Goal: Book appointment/travel/reservation

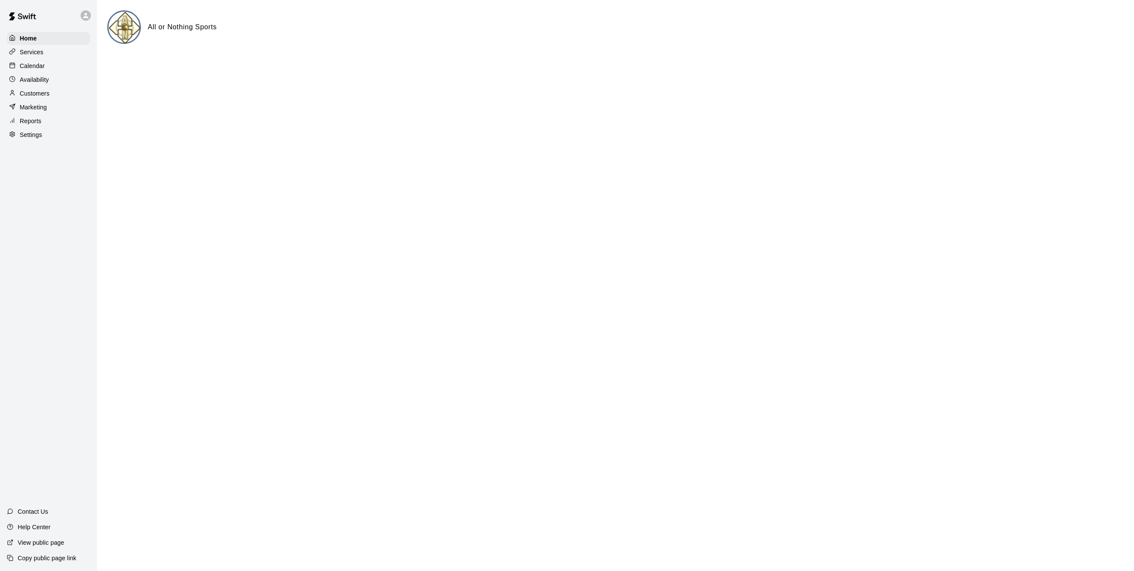
click at [34, 68] on p "Calendar" at bounding box center [32, 66] width 25 height 9
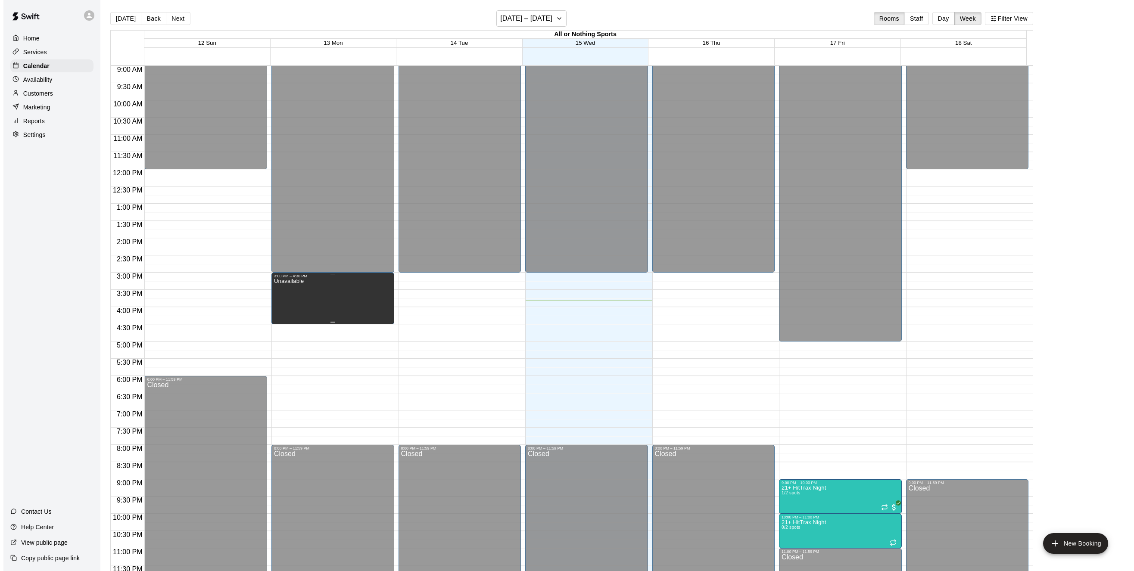
scroll to position [313, 0]
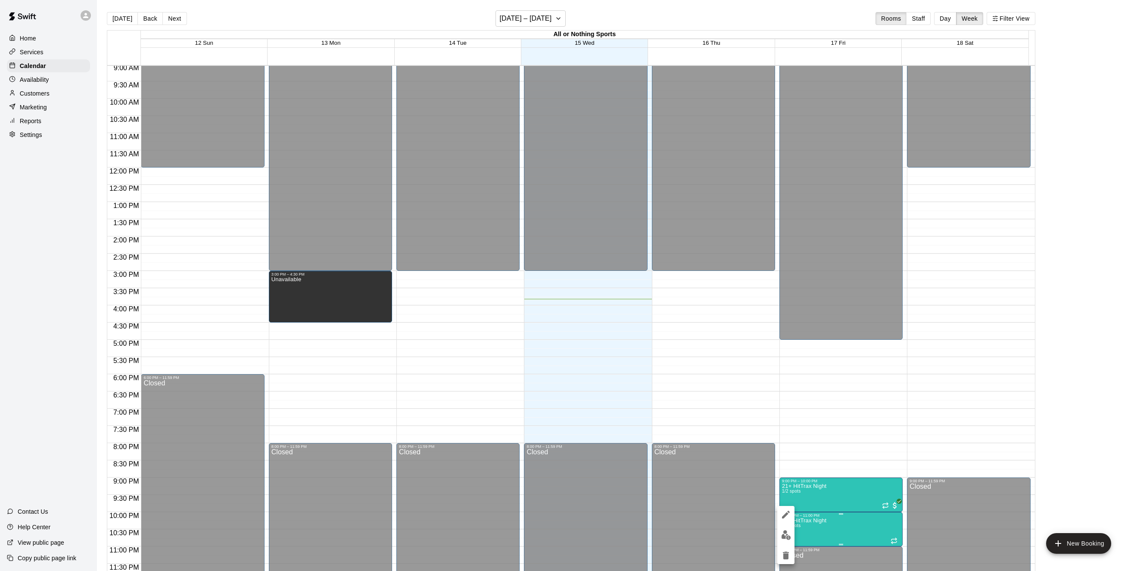
click at [827, 535] on div at bounding box center [567, 285] width 1134 height 571
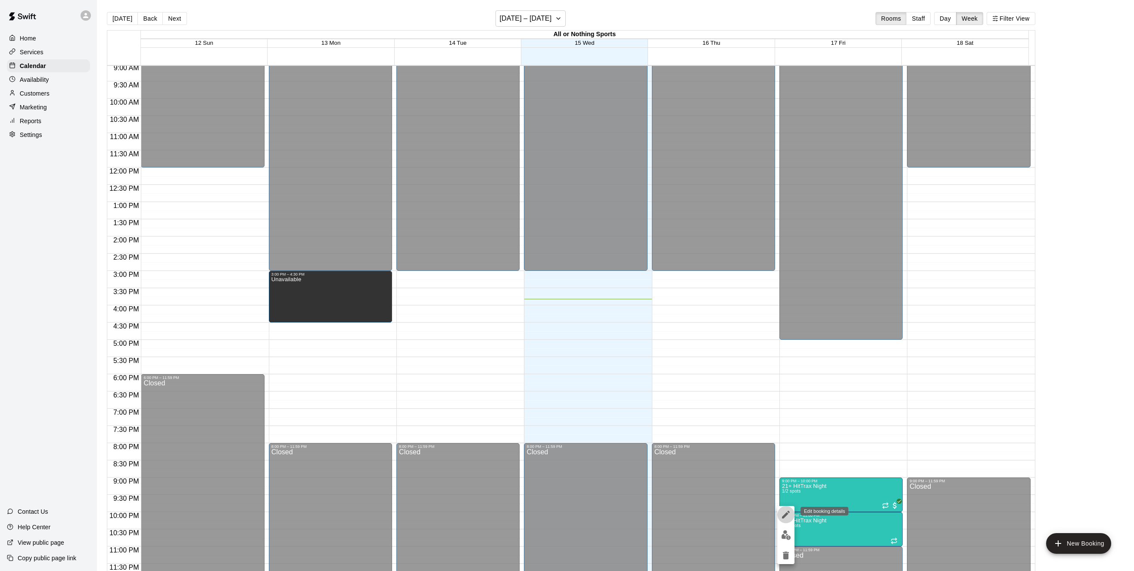
click at [784, 519] on icon "edit" at bounding box center [786, 515] width 10 height 10
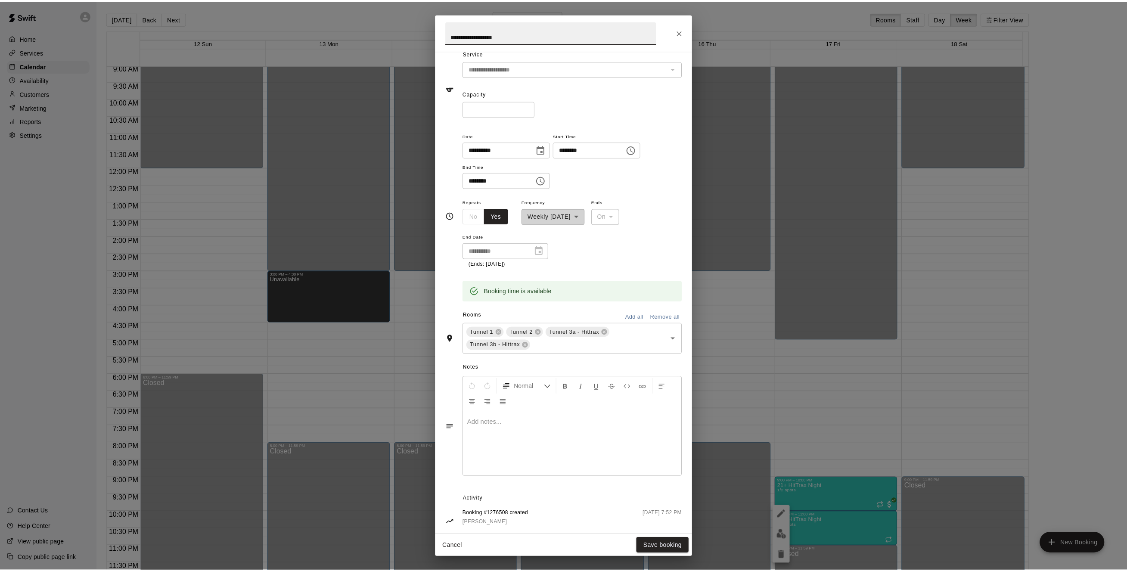
scroll to position [49, 0]
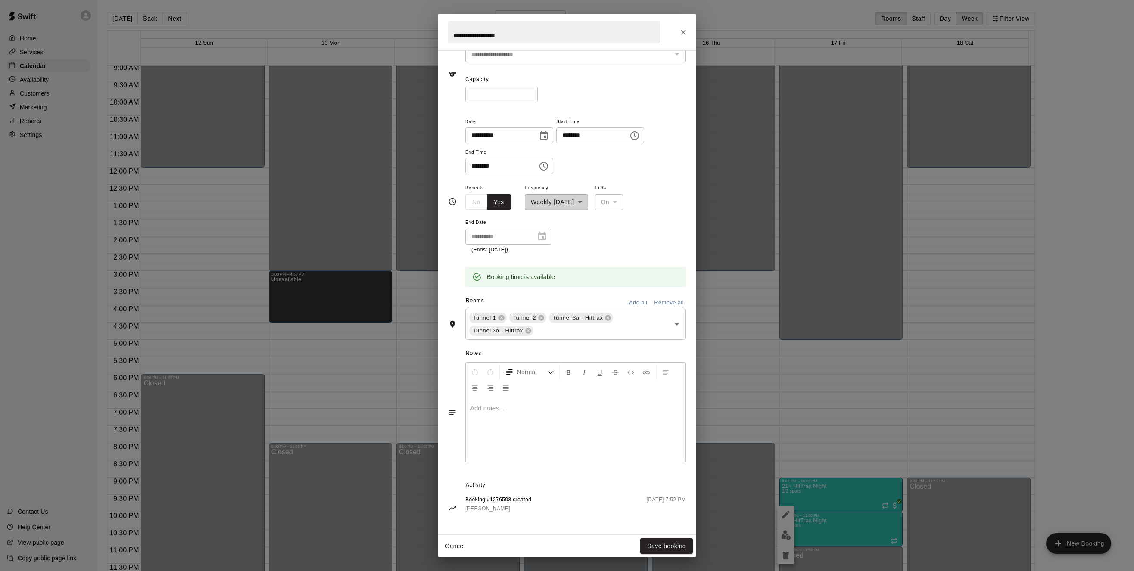
click at [499, 90] on input "*" at bounding box center [501, 95] width 72 height 16
click at [677, 547] on button "Save booking" at bounding box center [666, 546] width 53 height 16
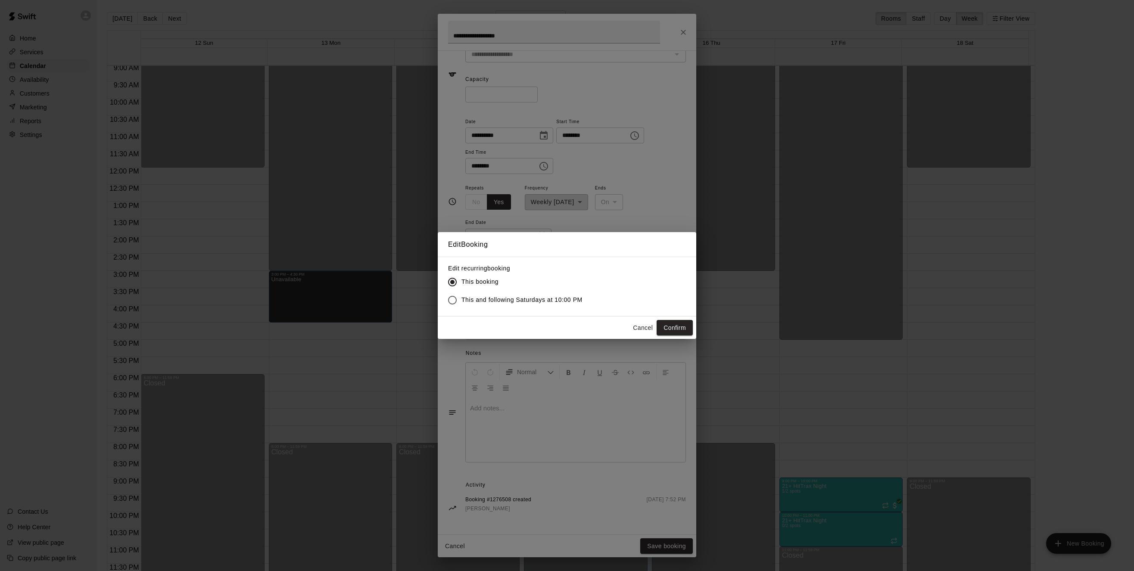
click at [500, 301] on span "This and following Saturdays at 10:00 PM" at bounding box center [521, 299] width 121 height 9
click at [669, 331] on button "Confirm" at bounding box center [674, 328] width 36 height 16
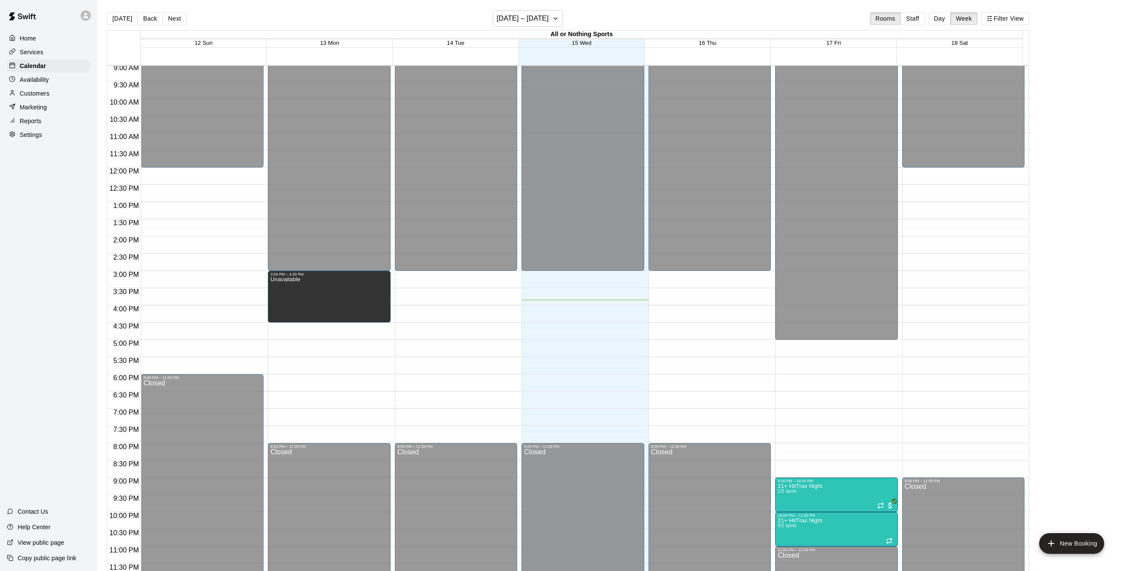
click at [40, 84] on p "Availability" at bounding box center [34, 79] width 29 height 9
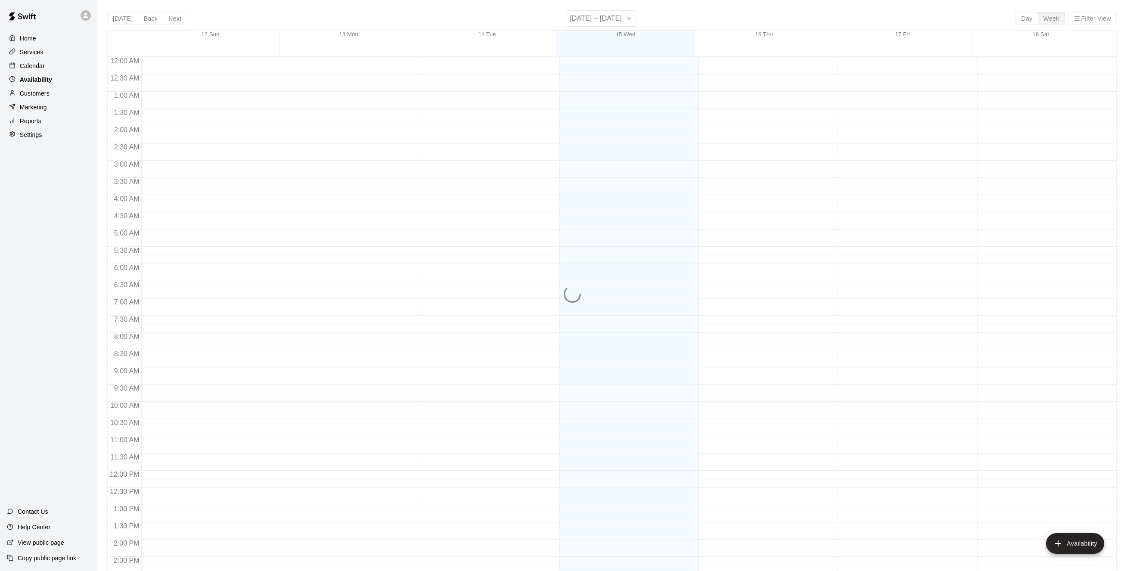
scroll to position [304, 0]
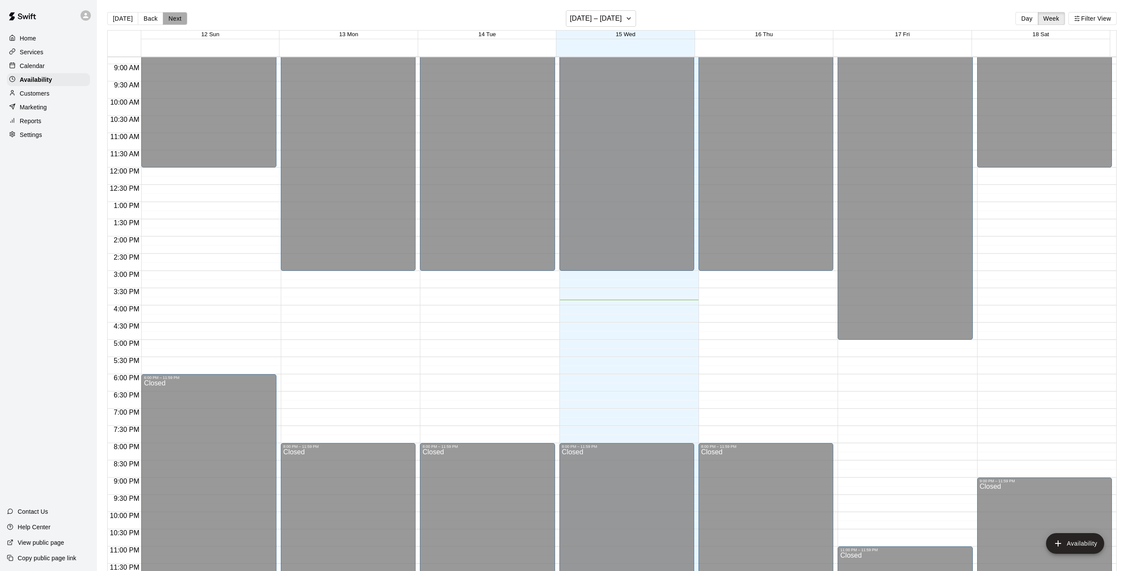
click at [182, 22] on button "Next" at bounding box center [175, 18] width 24 height 13
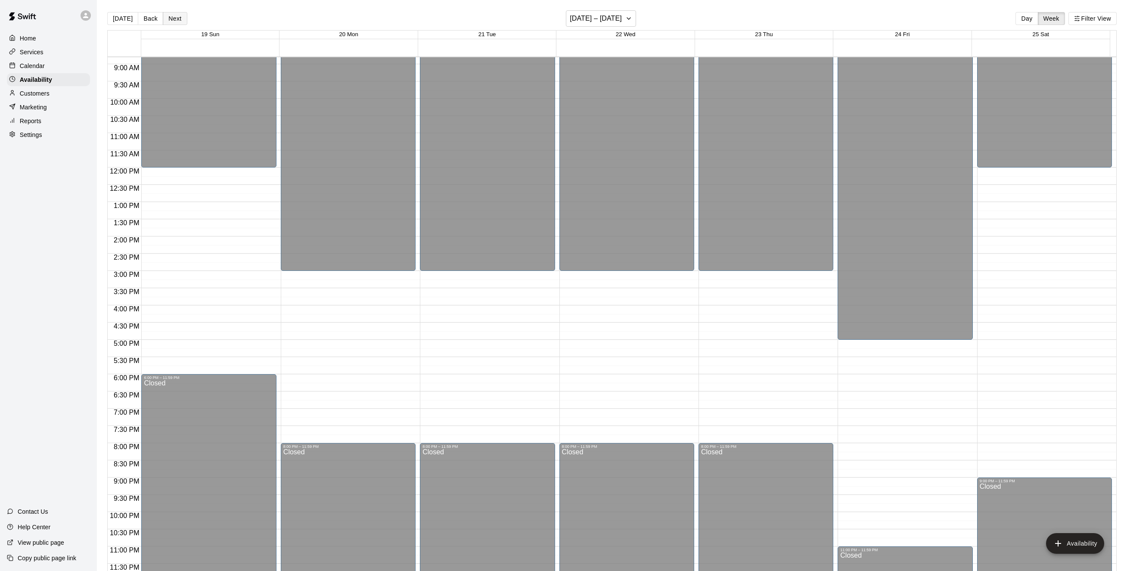
click at [178, 23] on button "Next" at bounding box center [175, 18] width 24 height 13
click at [174, 23] on button "Next" at bounding box center [175, 18] width 24 height 13
click at [169, 22] on button "Next" at bounding box center [175, 18] width 24 height 13
click at [35, 64] on p "Calendar" at bounding box center [32, 66] width 25 height 9
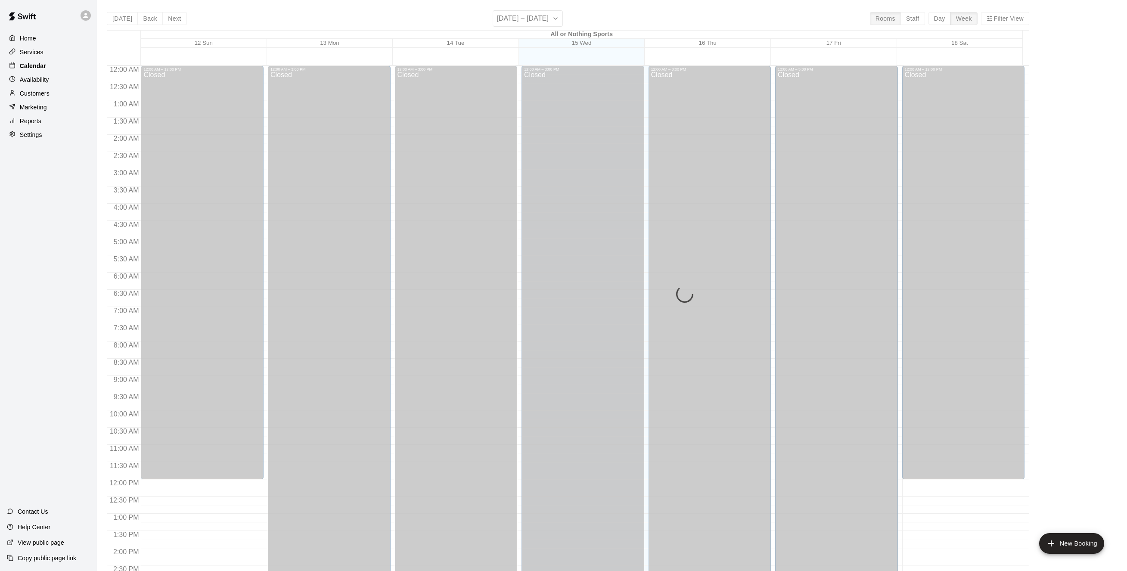
scroll to position [277, 0]
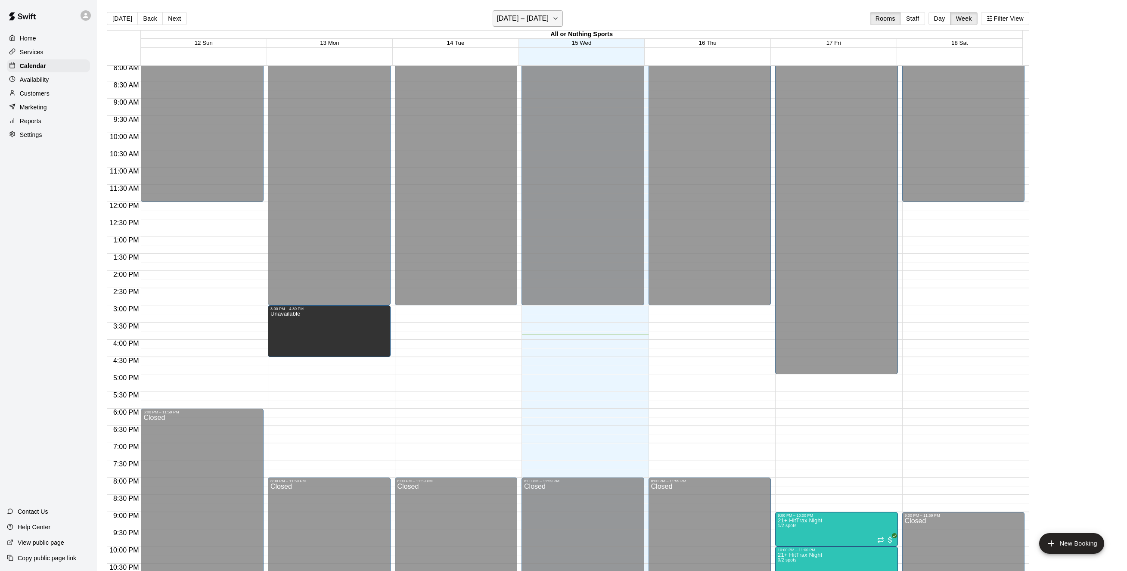
click at [557, 20] on icon "button" at bounding box center [555, 18] width 7 height 10
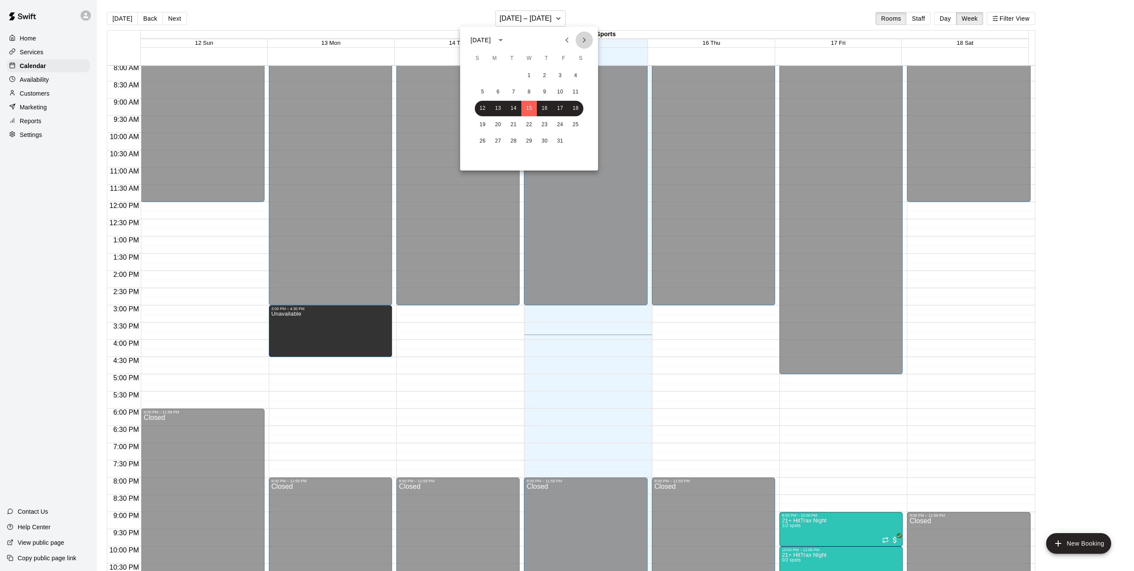
click at [587, 39] on icon "Next month" at bounding box center [584, 40] width 10 height 10
click at [482, 107] on button "9" at bounding box center [483, 109] width 16 height 16
